Goal: Book appointment/travel/reservation

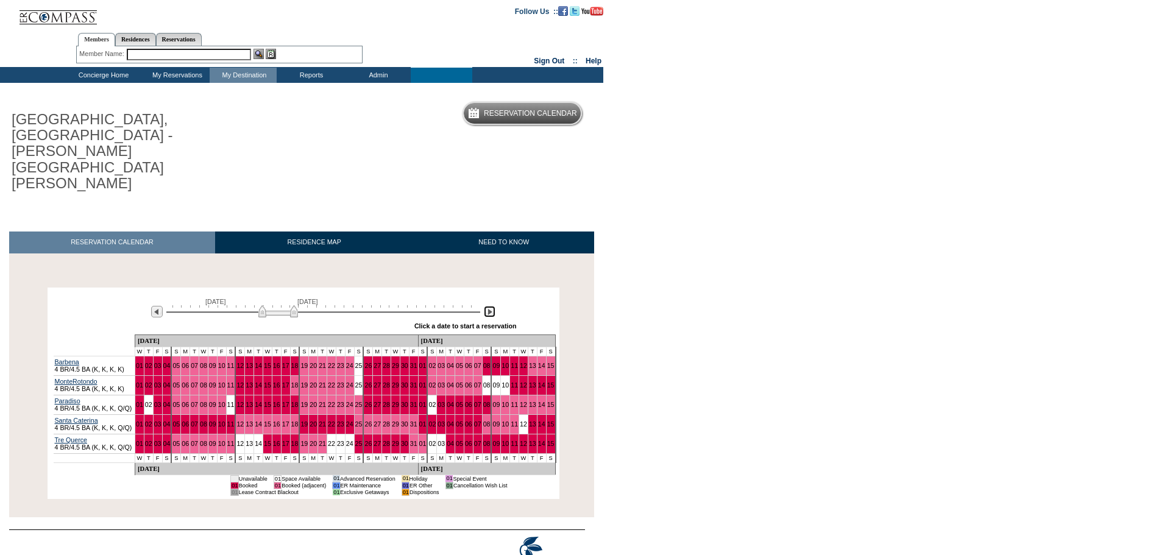
click at [491, 306] on img at bounding box center [490, 312] width 12 height 12
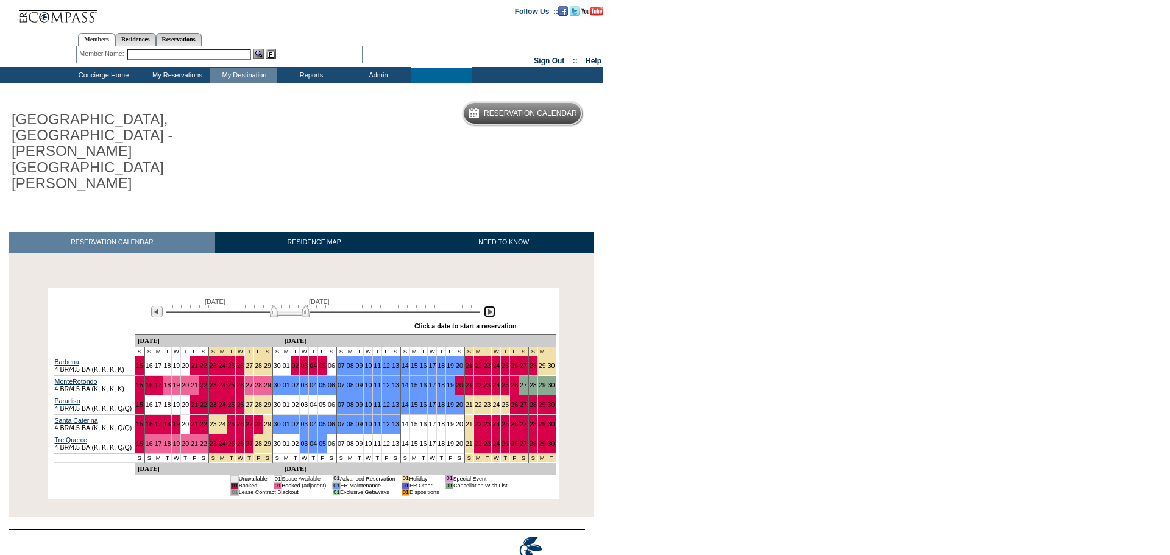
click at [491, 306] on img at bounding box center [490, 312] width 12 height 12
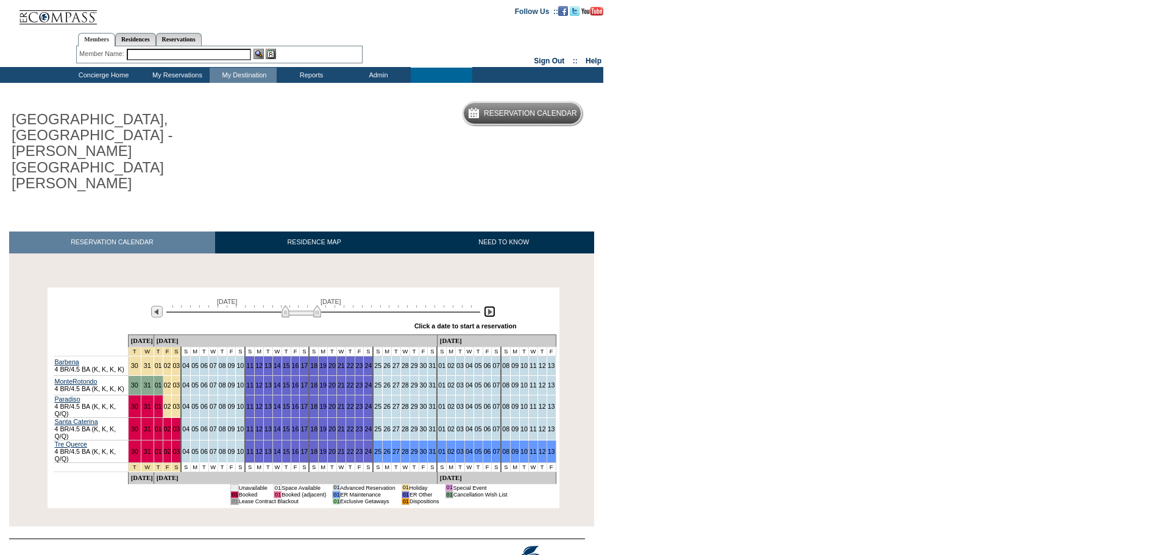
click at [489, 306] on img at bounding box center [490, 312] width 12 height 12
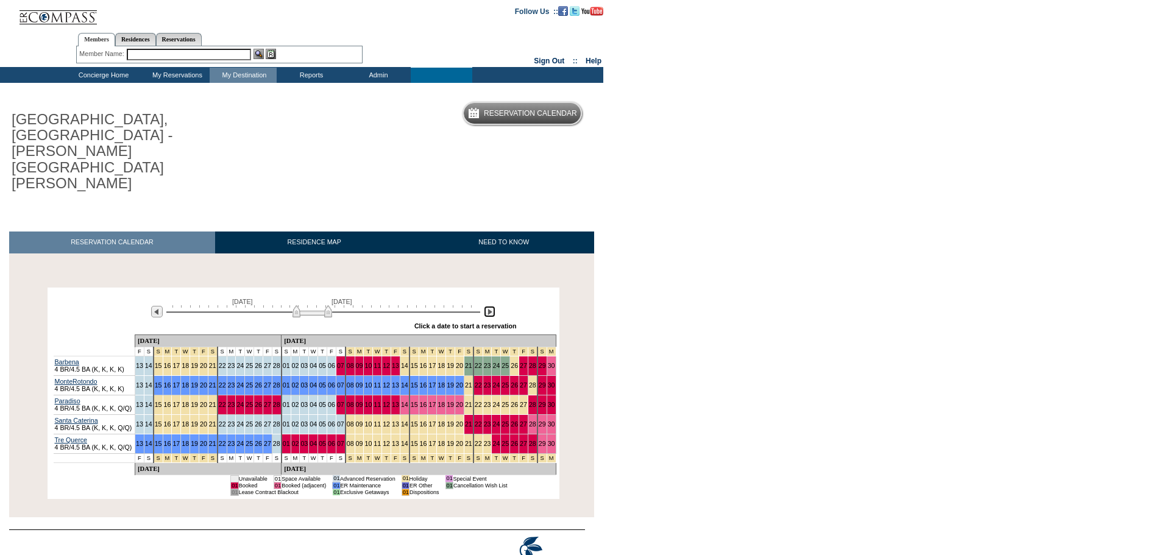
click at [489, 306] on img at bounding box center [490, 312] width 12 height 12
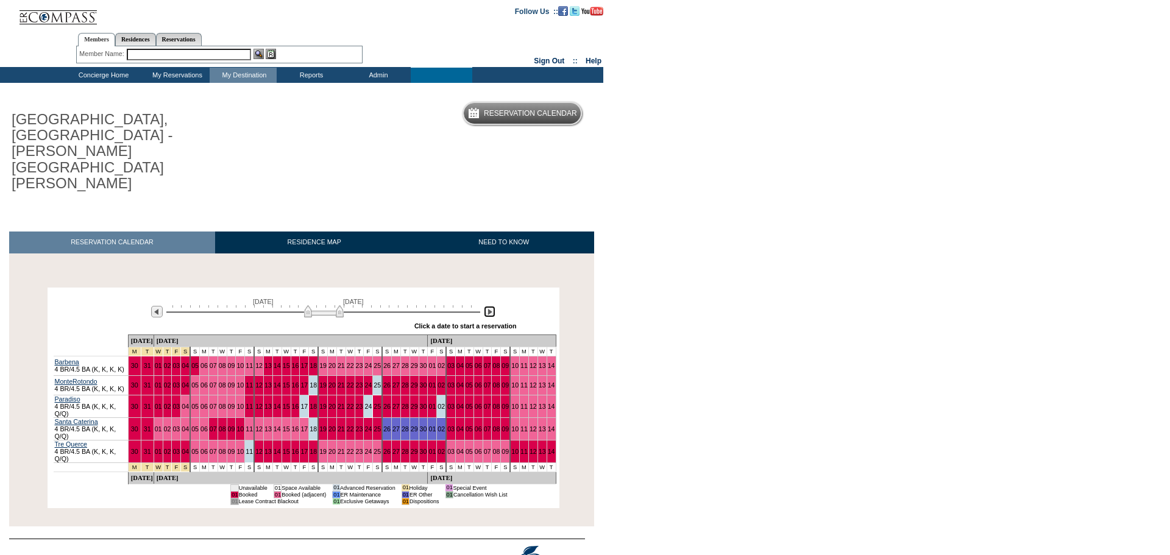
click at [489, 306] on img at bounding box center [490, 312] width 12 height 12
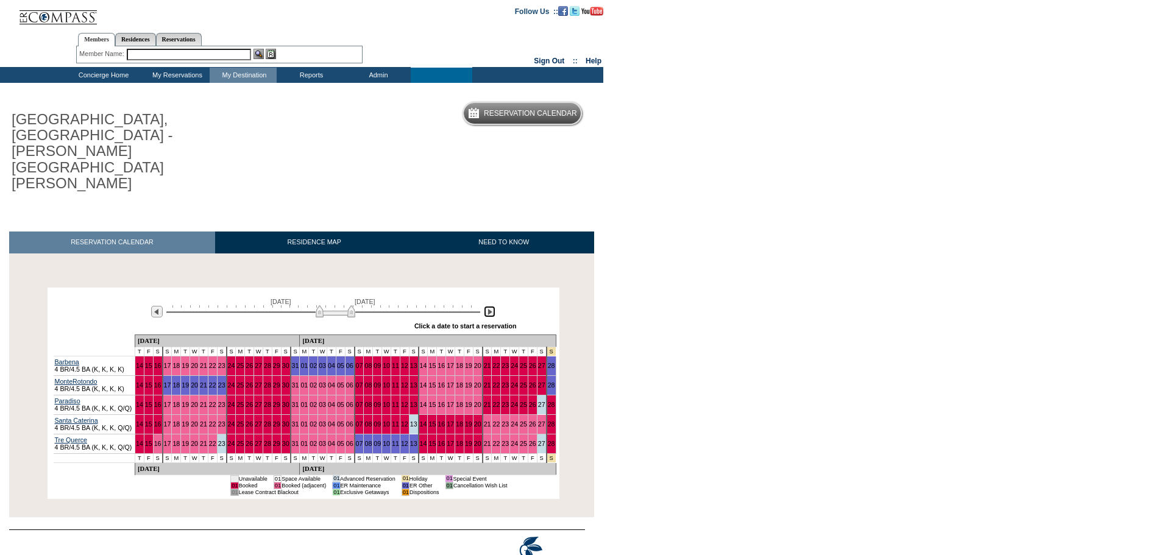
click at [489, 306] on img at bounding box center [490, 312] width 12 height 12
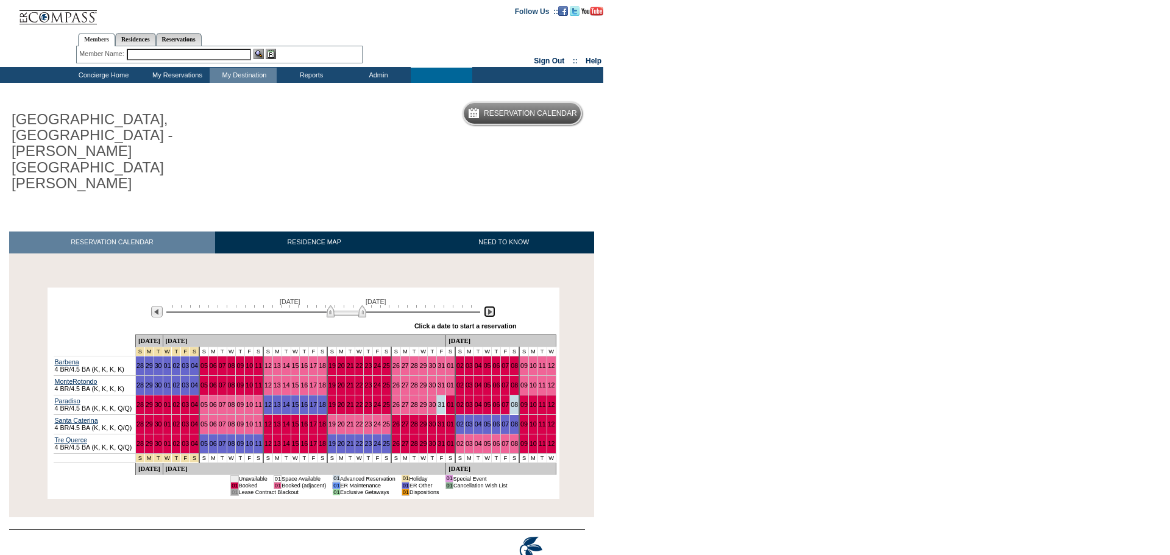
click at [489, 306] on img at bounding box center [490, 312] width 12 height 12
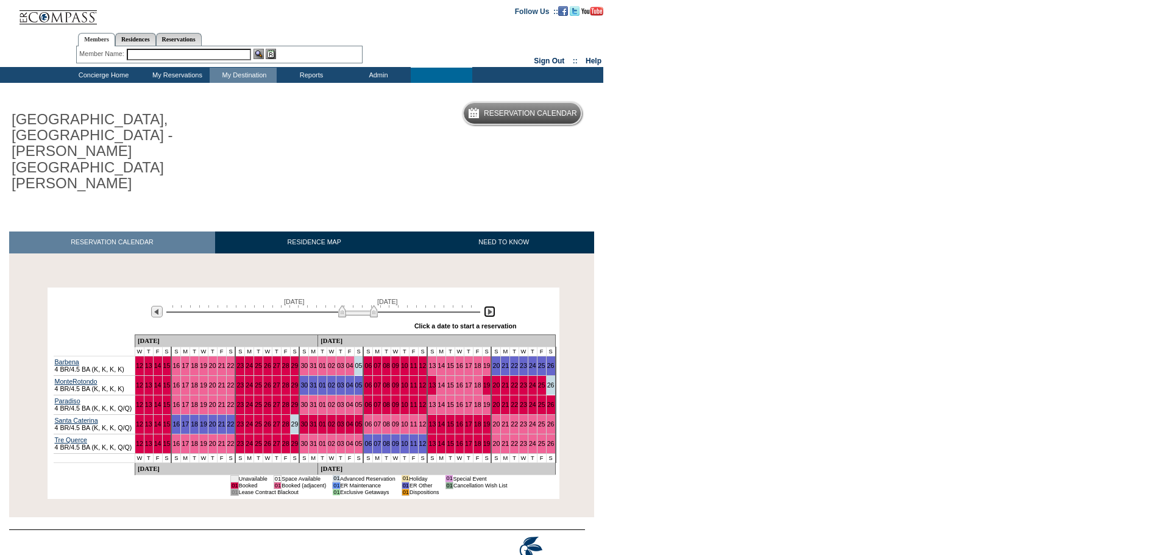
click at [489, 306] on img at bounding box center [490, 312] width 12 height 12
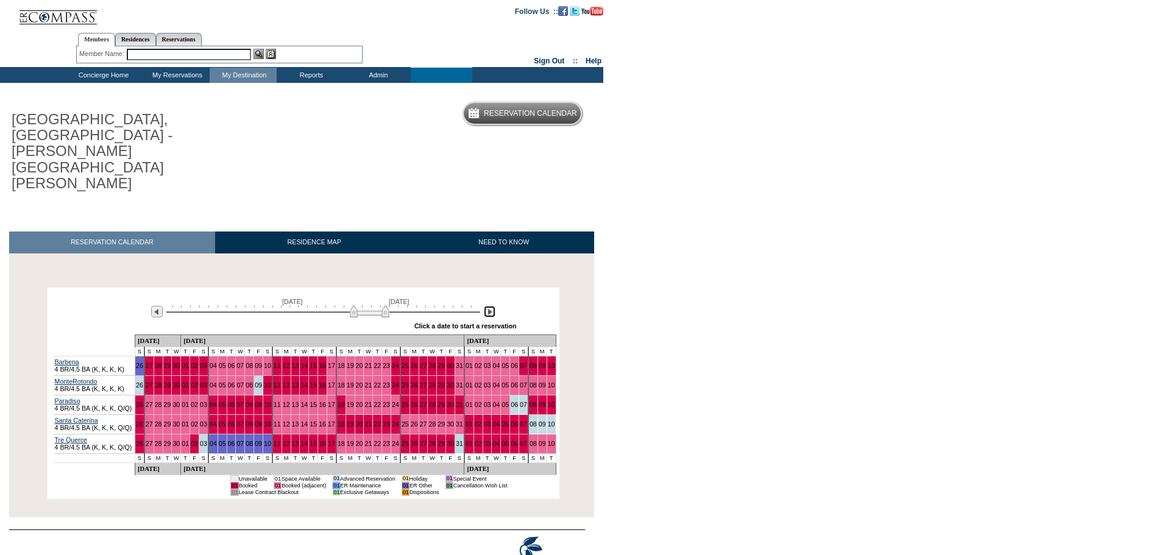
click at [489, 306] on img at bounding box center [490, 312] width 12 height 12
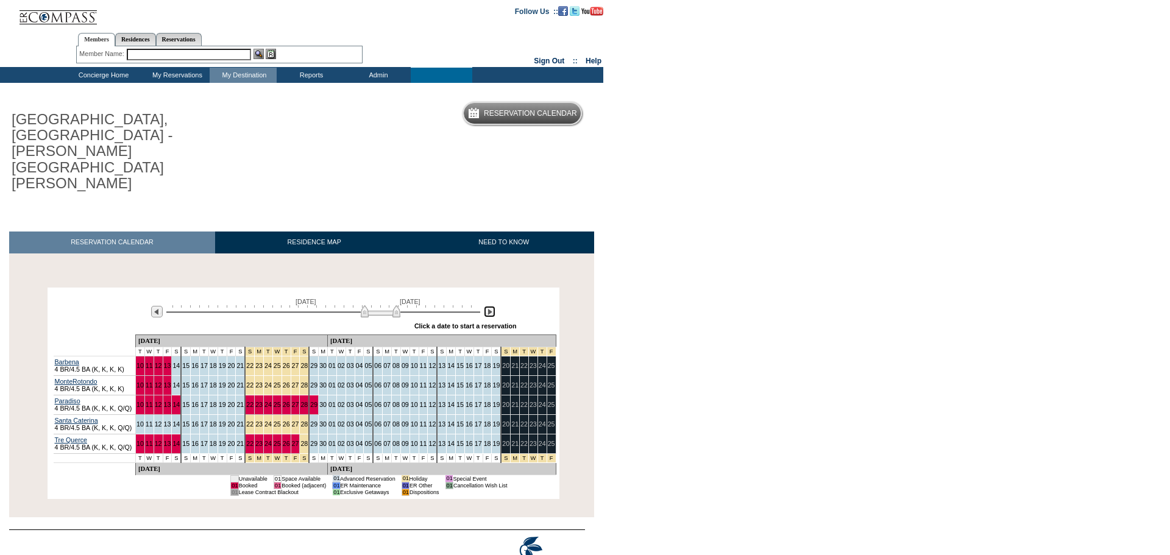
click at [491, 306] on img at bounding box center [490, 312] width 12 height 12
